Goal: Information Seeking & Learning: Check status

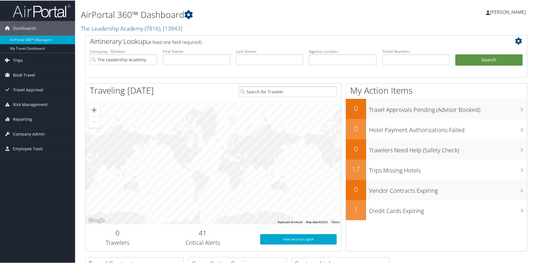
click at [42, 60] on link "Trips" at bounding box center [37, 60] width 75 height 14
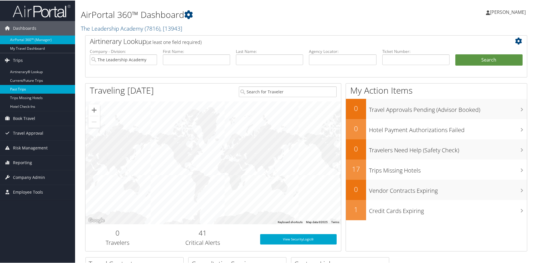
click at [31, 87] on link "Past Trips" at bounding box center [37, 88] width 75 height 9
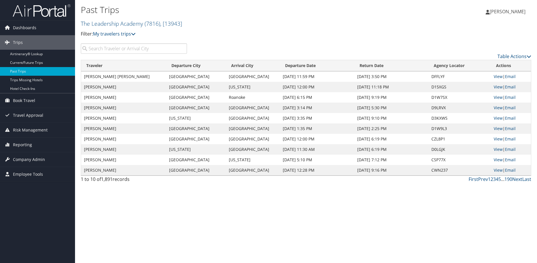
click at [133, 48] on input "search" at bounding box center [134, 48] width 106 height 10
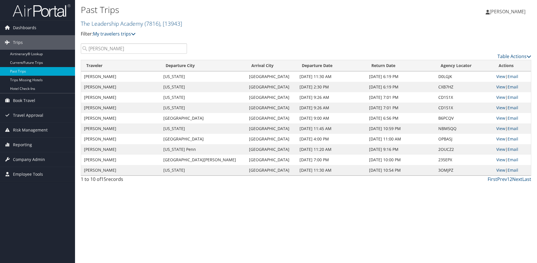
type input "rachel"
